Goal: Find specific page/section: Find specific page/section

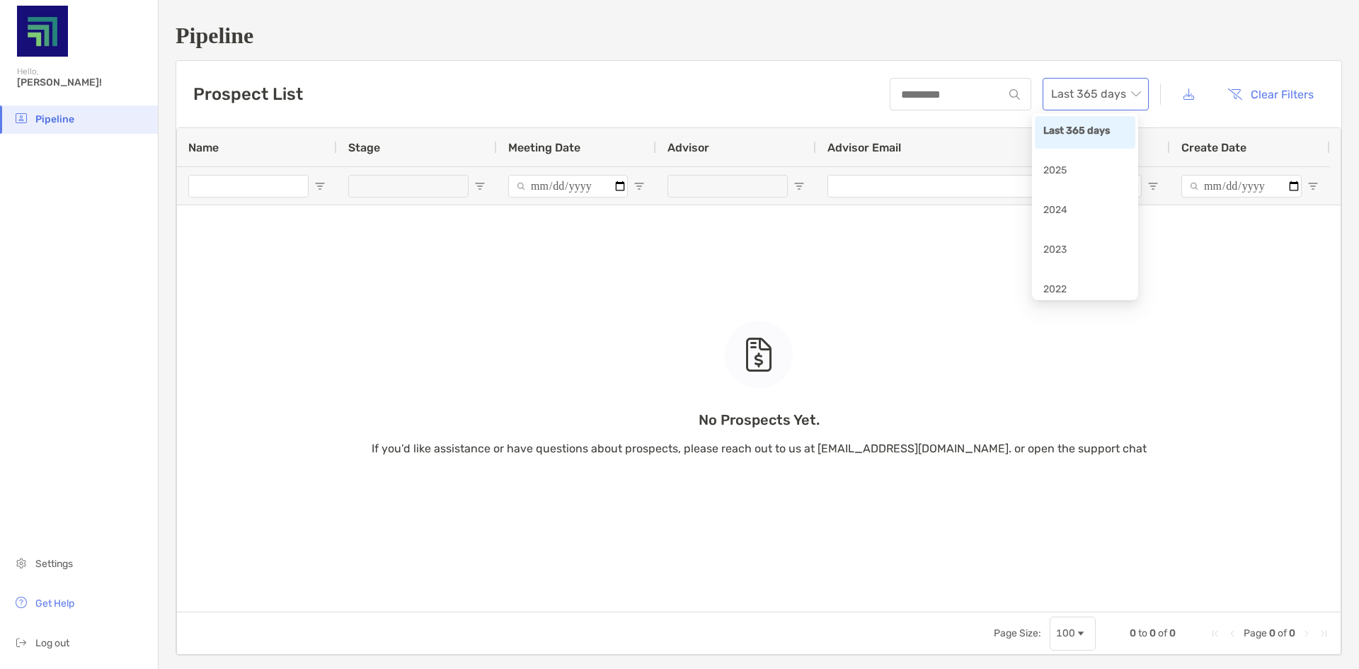
click at [1086, 86] on span "Last 365 days" at bounding box center [1095, 94] width 89 height 31
click at [1060, 249] on div "2023" at bounding box center [1085, 251] width 84 height 18
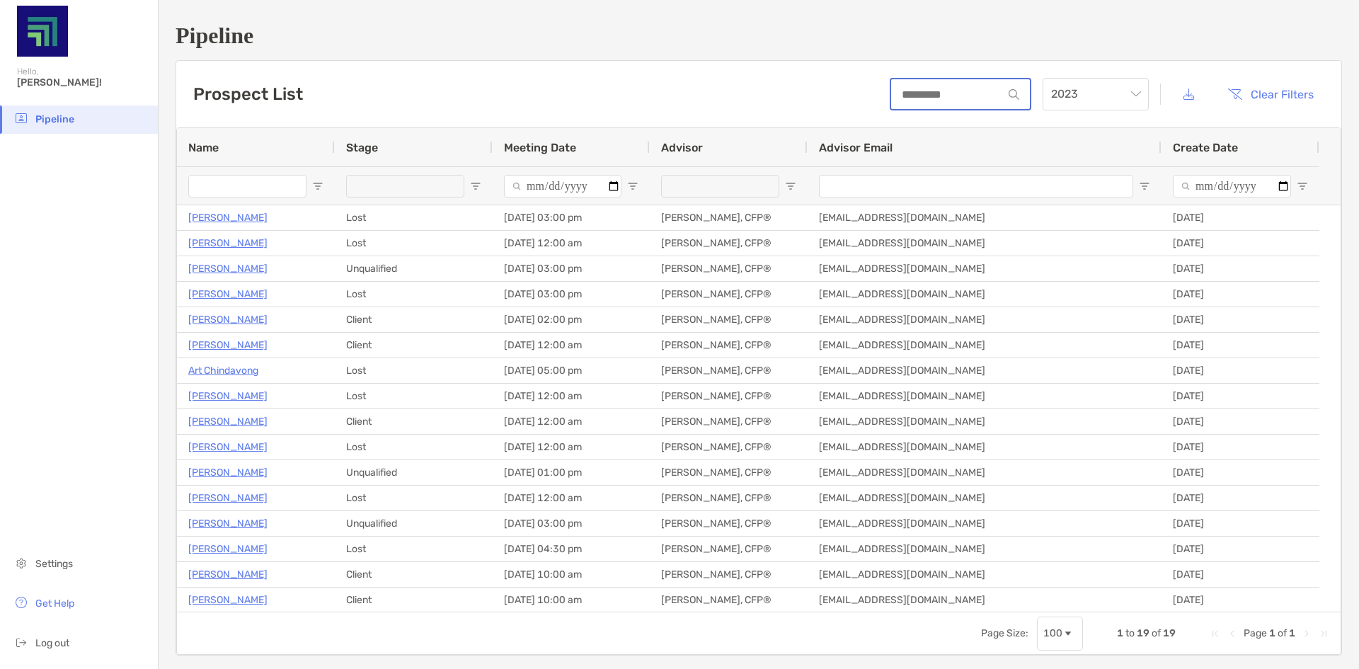
click at [935, 95] on input at bounding box center [947, 94] width 112 height 12
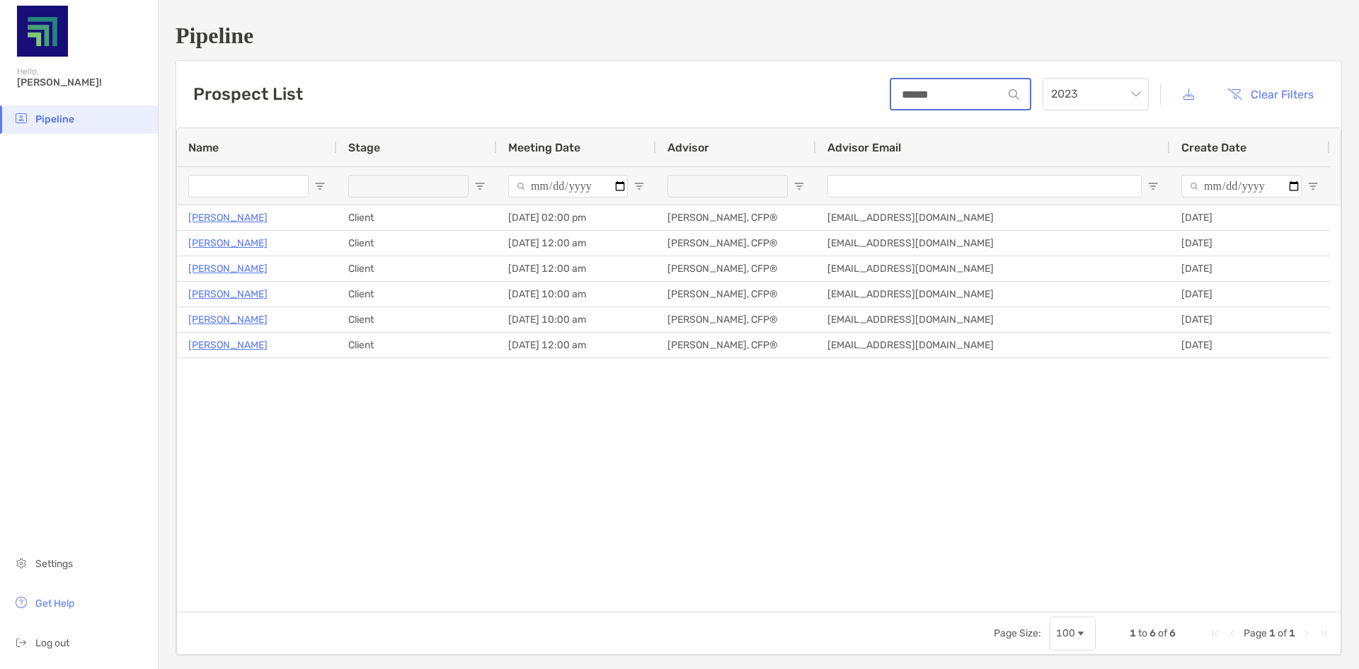
type input "******"
click at [1070, 90] on span "2023" at bounding box center [1095, 94] width 89 height 31
click at [1069, 291] on div "2022" at bounding box center [1085, 291] width 84 height 18
click at [1086, 85] on span "2022" at bounding box center [1095, 94] width 89 height 31
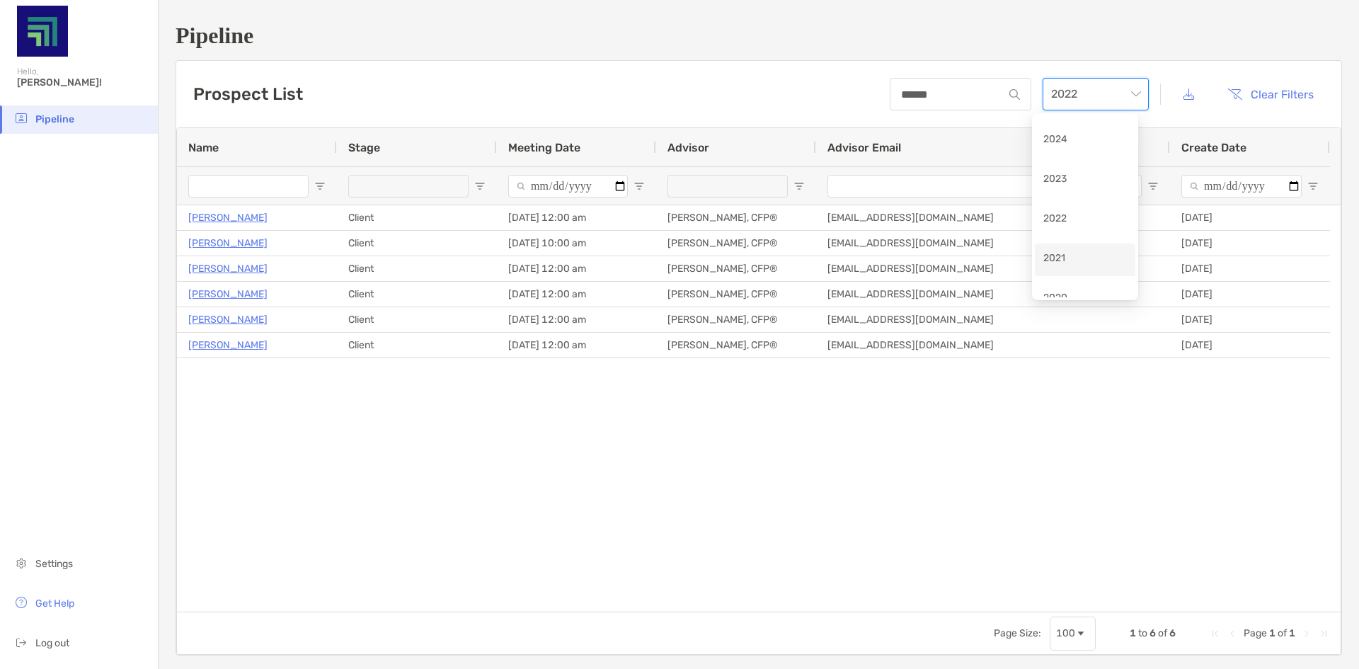
click at [1075, 264] on div "2021" at bounding box center [1085, 260] width 84 height 18
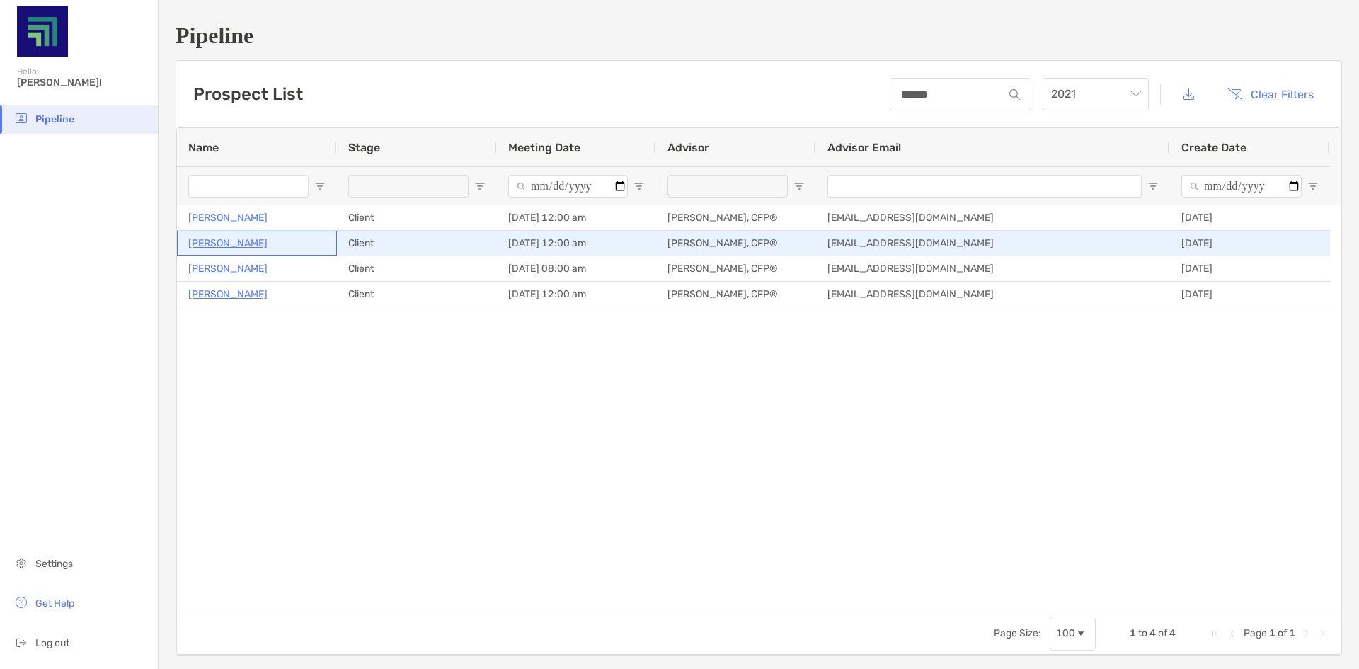
click at [221, 237] on p "[PERSON_NAME]" at bounding box center [227, 243] width 79 height 18
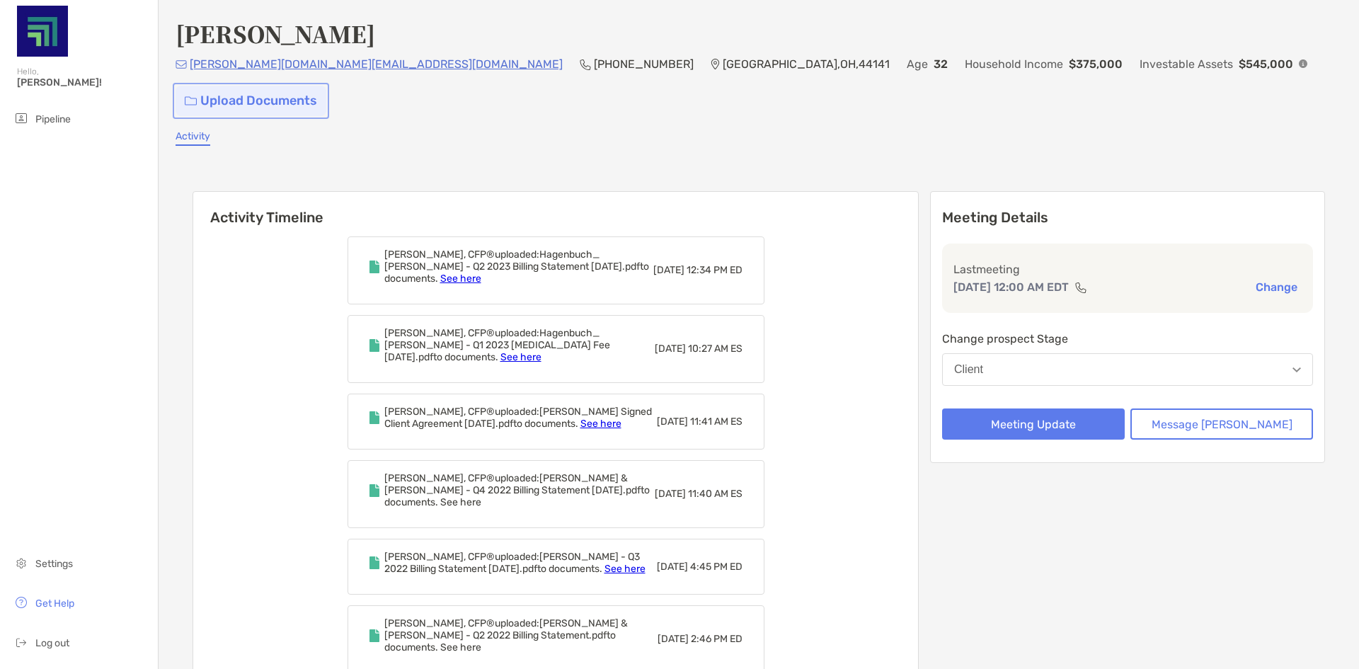
click at [326, 86] on link "Upload Documents" at bounding box center [251, 101] width 151 height 30
